Goal: Find specific page/section

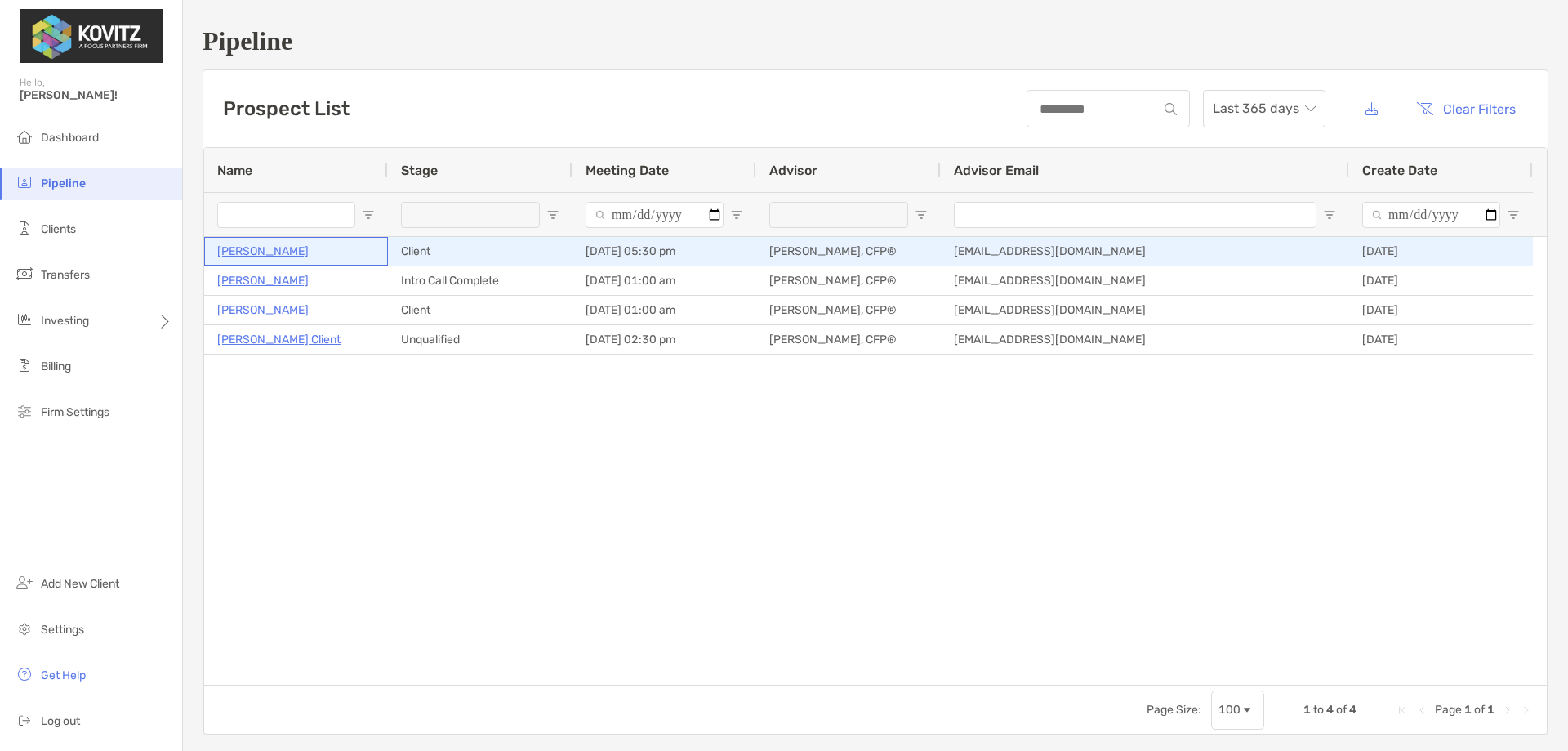
click at [274, 256] on p "[PERSON_NAME]" at bounding box center [263, 251] width 91 height 21
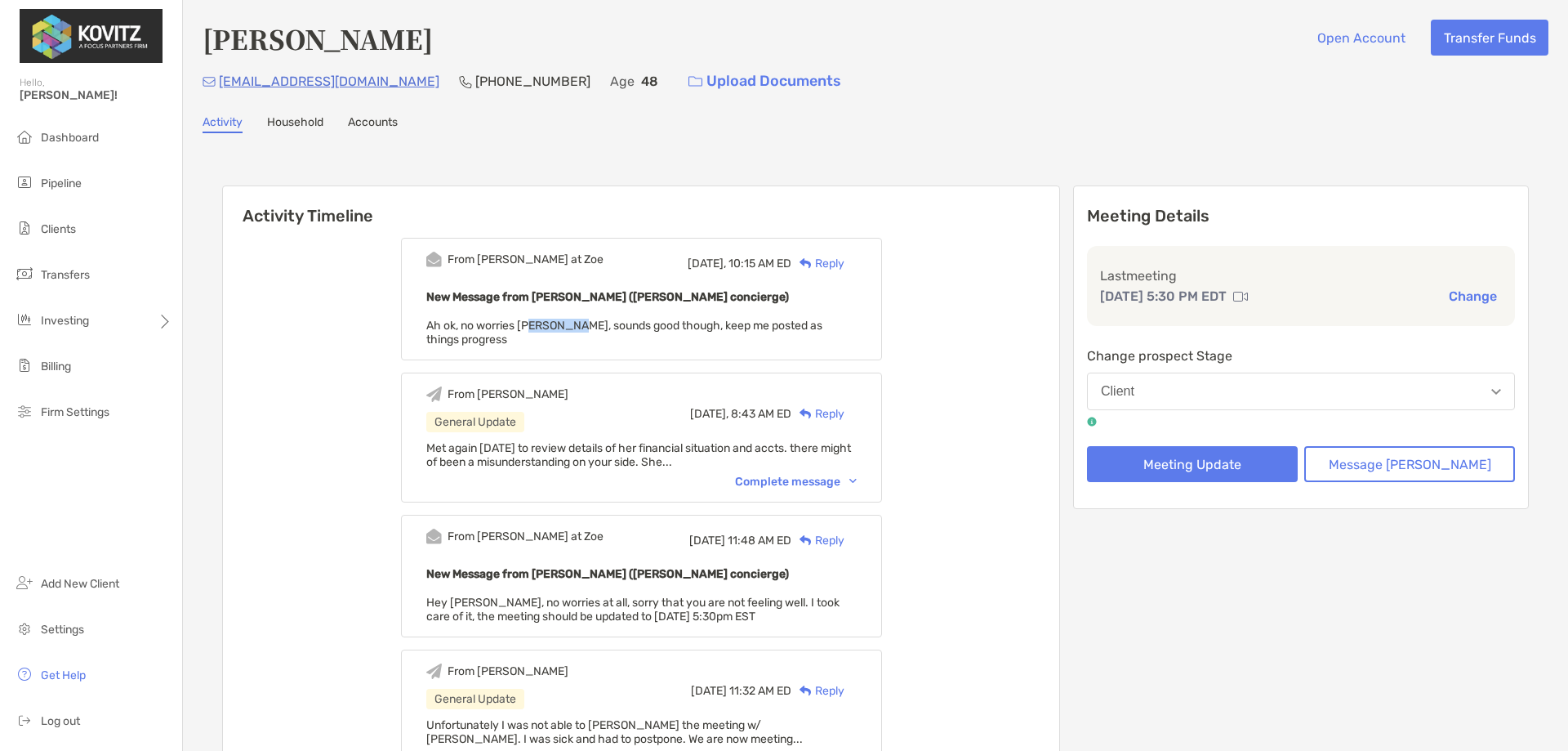
click at [559, 325] on span "Ah ok, no worries [PERSON_NAME], sounds good though, keep me posted as things p…" at bounding box center [625, 332] width 397 height 28
click at [534, 326] on span "Ah ok, no worries [PERSON_NAME], sounds good though, keep me posted as things p…" at bounding box center [625, 332] width 397 height 28
